Goal: Task Accomplishment & Management: Manage account settings

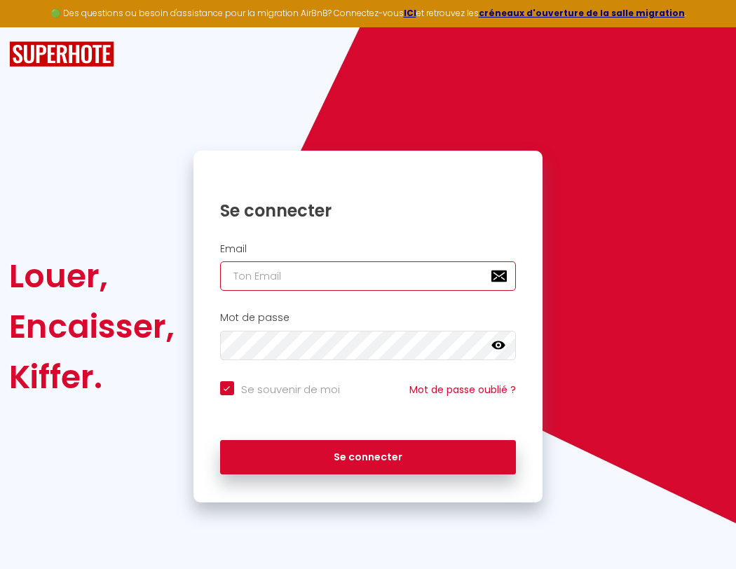
type input "s"
checkbox input "true"
type input "su"
checkbox input "true"
type input "sup"
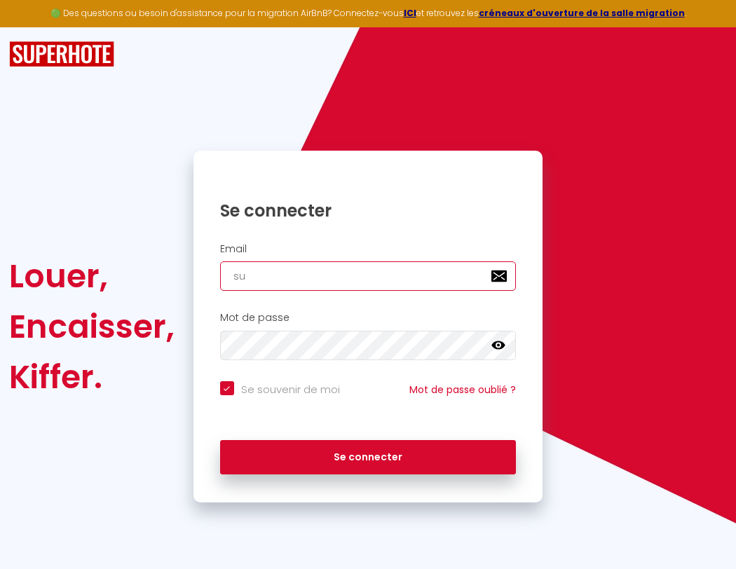
checkbox input "true"
type input "supe"
checkbox input "true"
type input "super"
checkbox input "true"
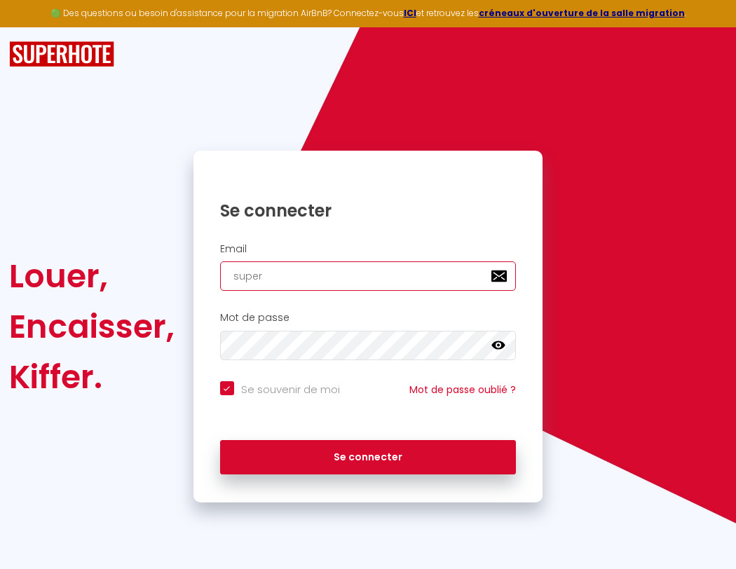
type input "superb"
checkbox input "true"
type input "superbo"
checkbox input "true"
type input "superbor"
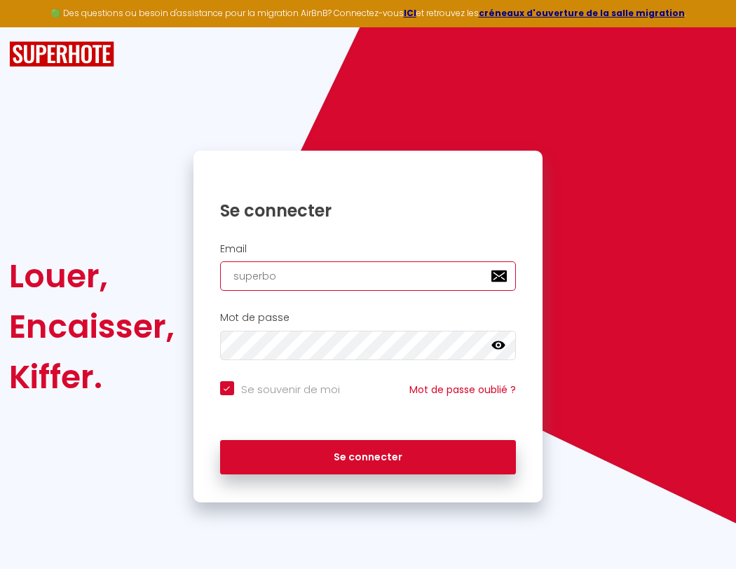
checkbox input "true"
type input "superbord"
checkbox input "true"
type input "superborde"
checkbox input "true"
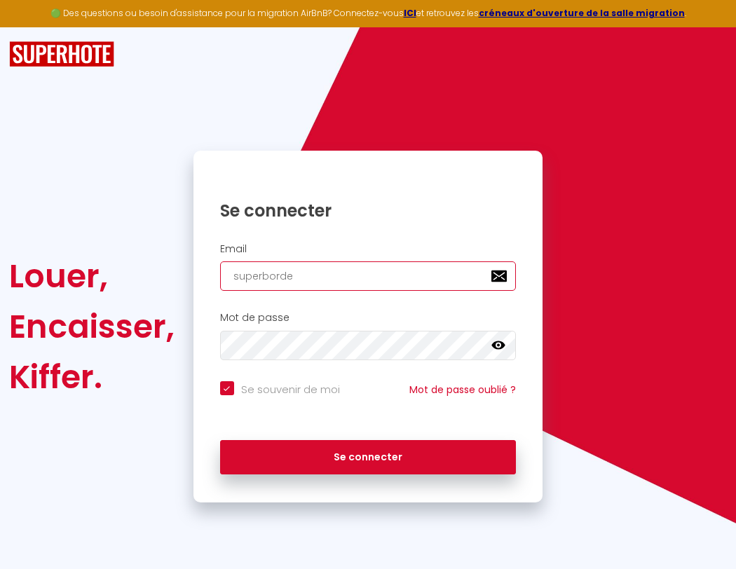
type input "superbordea"
checkbox input "true"
type input "superbordeau"
checkbox input "true"
type input "superbordeaux"
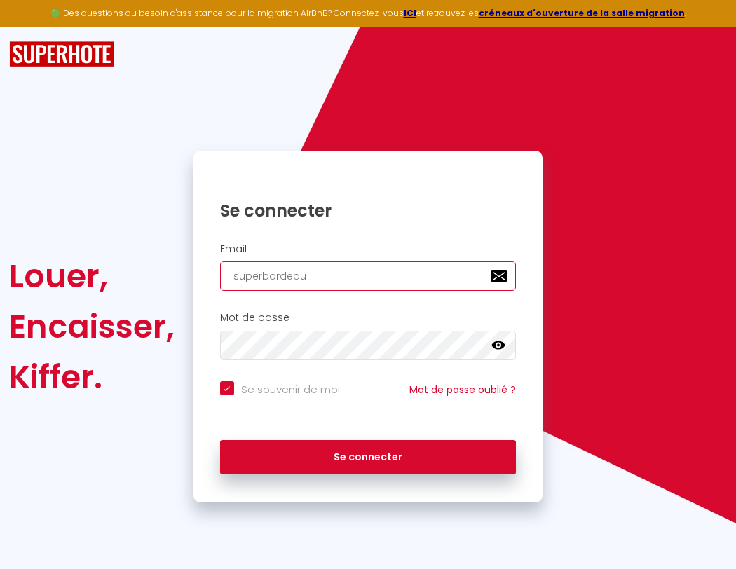
checkbox input "true"
type input "superbordeaux@"
checkbox input "true"
type input "superbordeaux@g"
checkbox input "true"
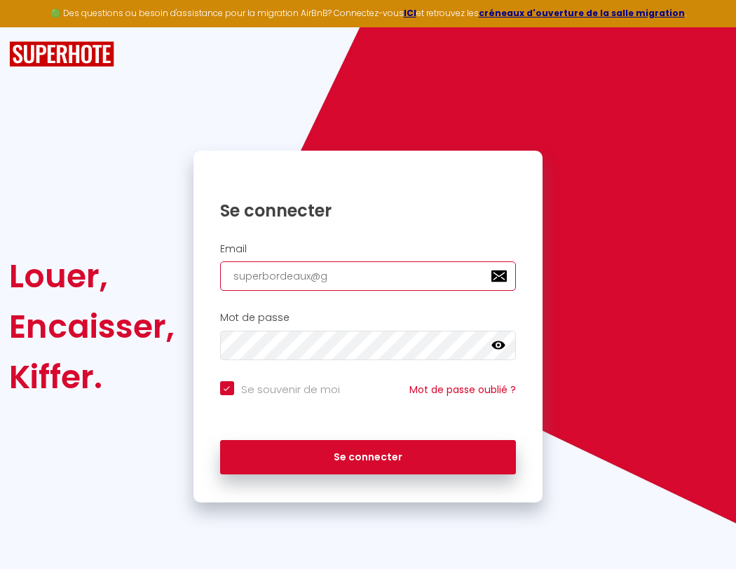
type input "superbordeaux@gm"
checkbox input "true"
type input "superbordeaux@gma"
checkbox input "true"
type input "superbordeaux@gmai"
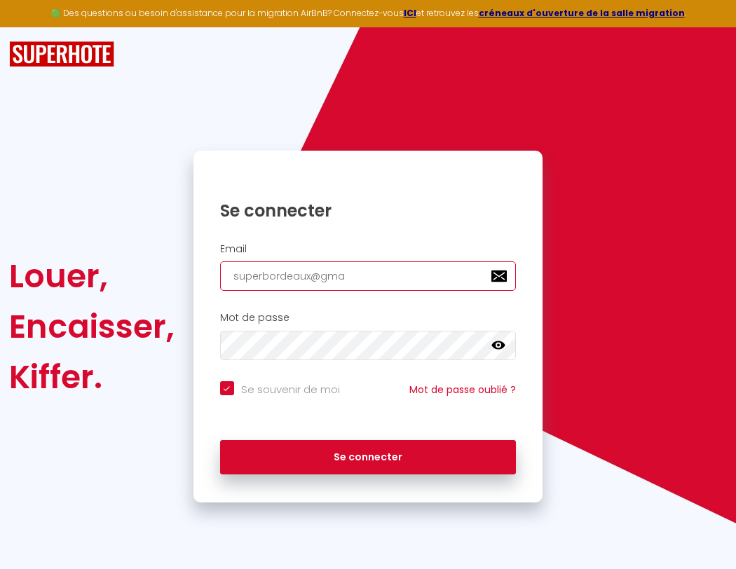
checkbox input "true"
type input "[EMAIL_ADDRESS]"
checkbox input "true"
type input "[EMAIL_ADDRESS]."
checkbox input "true"
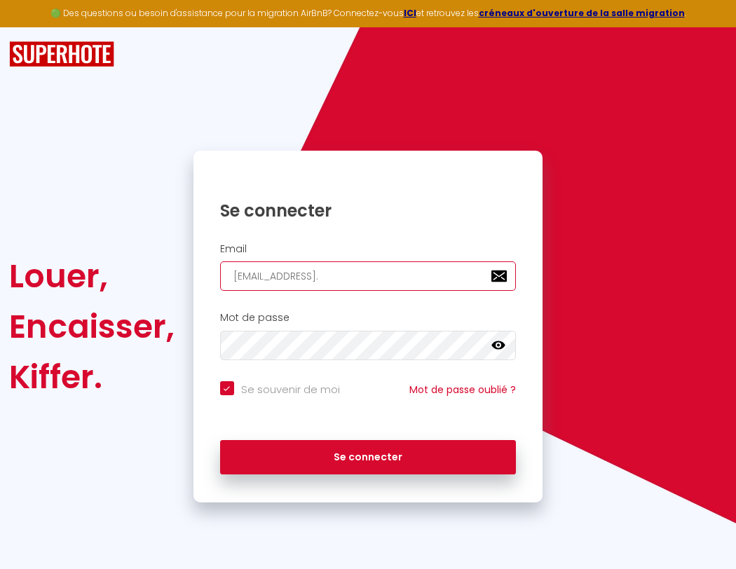
type input "superbordeaux@gmail.c"
checkbox input "true"
type input "[EMAIL_ADDRESS][DOMAIN_NAME]"
checkbox input "true"
type input "[EMAIL_ADDRESS][DOMAIN_NAME]"
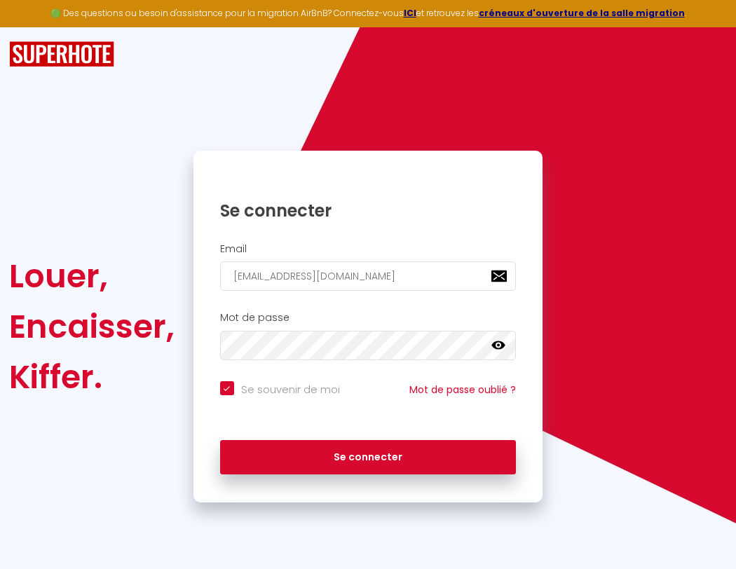
checkbox input "true"
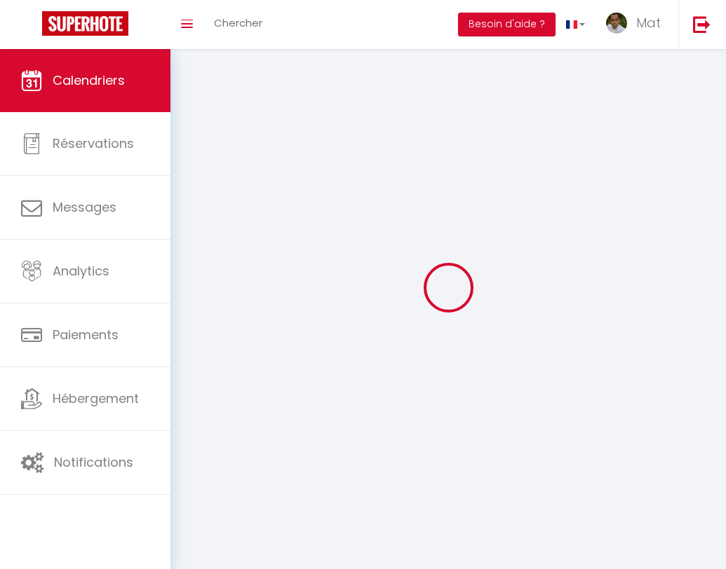
select select
